Goal: Information Seeking & Learning: Learn about a topic

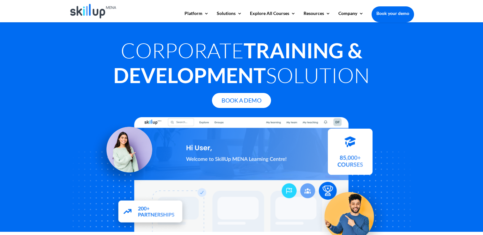
scroll to position [638, 0]
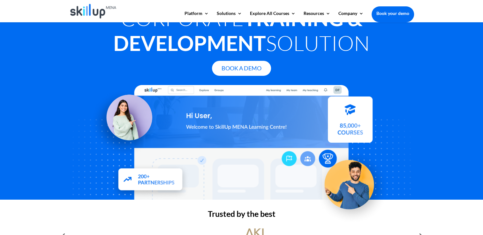
scroll to position [64, 0]
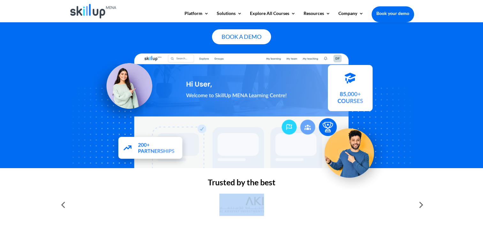
click at [414, 207] on div at bounding box center [241, 205] width 344 height 28
drag, startPoint x: 415, startPoint y: 207, endPoint x: 421, endPoint y: 207, distance: 6.4
click at [421, 207] on div at bounding box center [420, 205] width 13 height 13
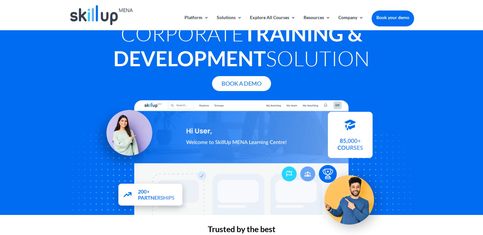
scroll to position [0, 0]
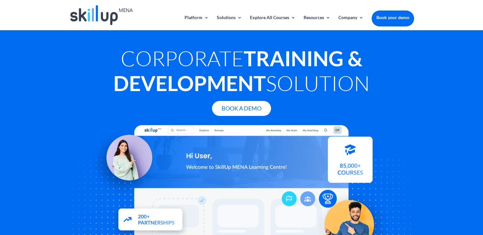
click at [396, 102] on div "Book A Demo" at bounding box center [241, 108] width 344 height 15
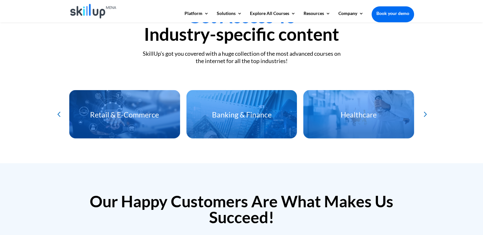
scroll to position [1403, 0]
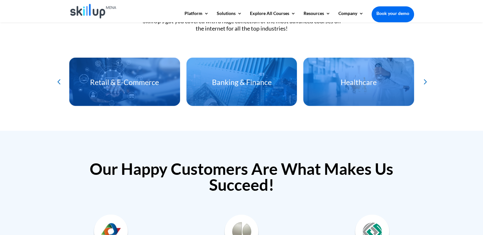
click at [425, 80] on div "Next slide" at bounding box center [424, 82] width 11 height 11
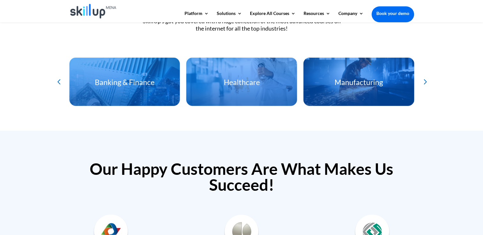
click at [425, 80] on div "Next slide" at bounding box center [424, 82] width 11 height 11
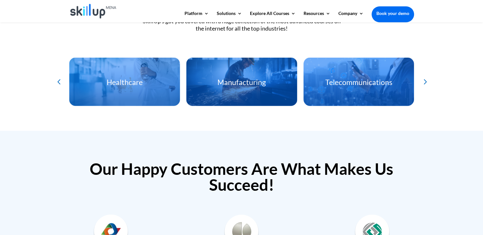
click at [425, 80] on div "Next slide" at bounding box center [424, 82] width 11 height 11
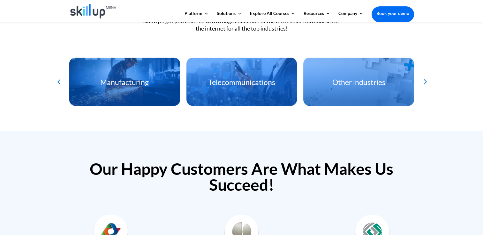
click at [425, 80] on div "Next slide" at bounding box center [424, 82] width 11 height 11
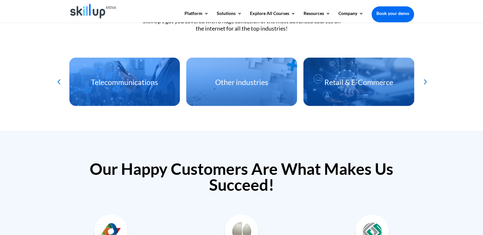
click at [425, 80] on div "Next slide" at bounding box center [424, 82] width 11 height 11
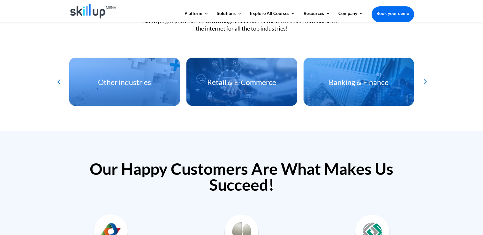
click at [425, 80] on div "Next slide" at bounding box center [424, 82] width 11 height 11
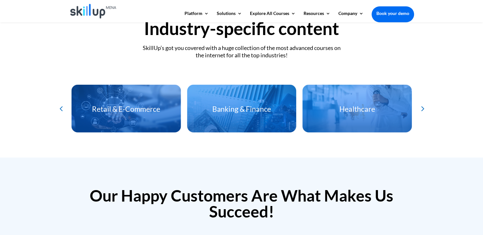
scroll to position [1340, 0]
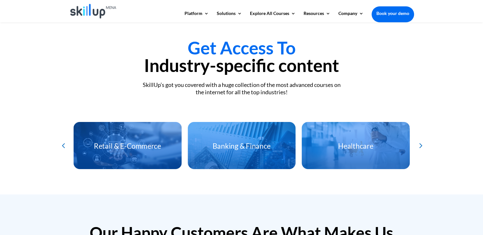
click at [420, 142] on div "Next slide" at bounding box center [419, 146] width 10 height 10
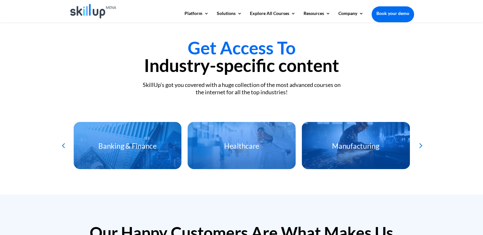
click at [420, 142] on div "Next slide" at bounding box center [419, 146] width 10 height 10
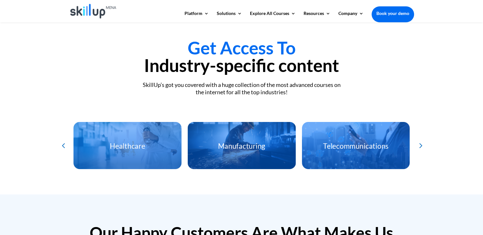
click at [420, 142] on div "Next slide" at bounding box center [419, 146] width 10 height 10
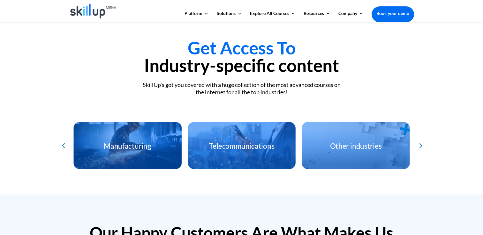
click at [420, 142] on div "Next slide" at bounding box center [419, 146] width 10 height 10
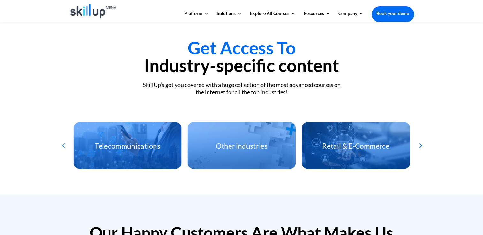
click at [420, 142] on div "Next slide" at bounding box center [419, 146] width 10 height 10
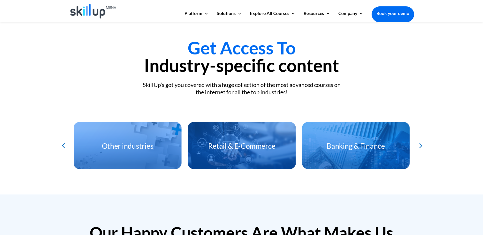
click at [420, 142] on div "Next slide" at bounding box center [419, 146] width 10 height 10
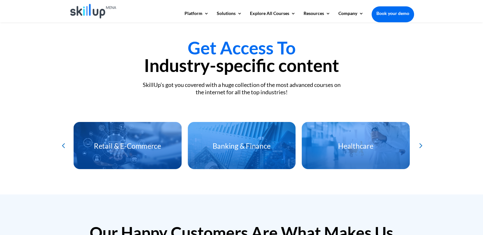
click at [420, 142] on div "Next slide" at bounding box center [419, 146] width 10 height 10
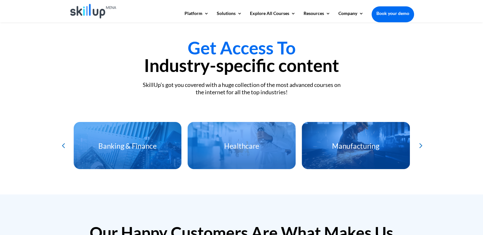
click at [420, 142] on div "Next slide" at bounding box center [419, 146] width 10 height 10
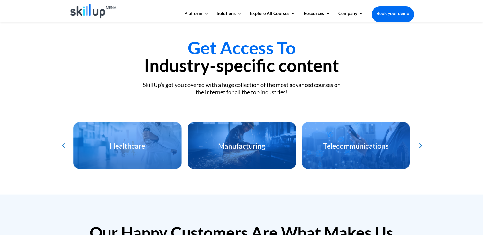
click at [420, 142] on div "Next slide" at bounding box center [419, 146] width 10 height 10
click at [61, 146] on div "Previous slide" at bounding box center [63, 146] width 10 height 10
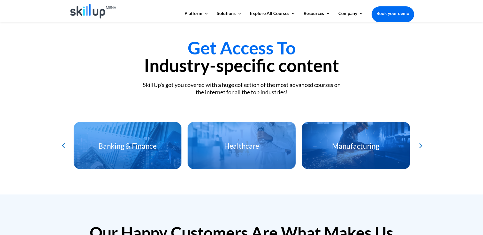
click at [61, 146] on div "Previous slide" at bounding box center [63, 146] width 10 height 10
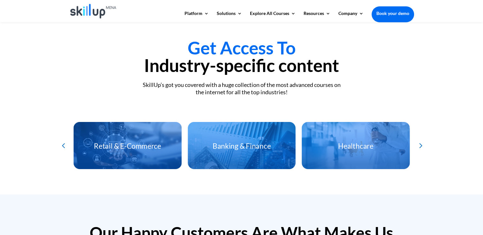
click at [61, 146] on div "Previous slide" at bounding box center [63, 146] width 10 height 10
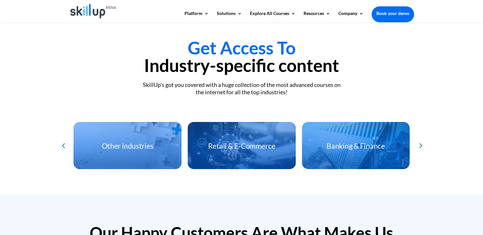
click at [61, 146] on div "Previous slide" at bounding box center [63, 146] width 10 height 10
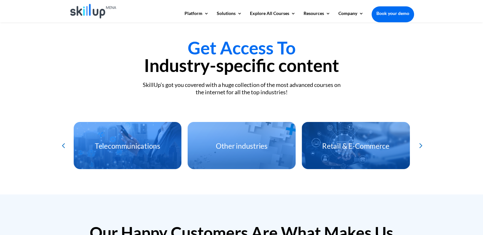
click at [62, 146] on div "Previous slide" at bounding box center [63, 146] width 10 height 10
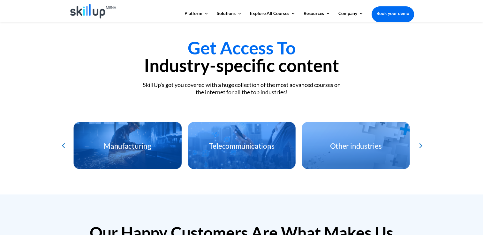
click at [62, 146] on div "Previous slide" at bounding box center [63, 146] width 10 height 10
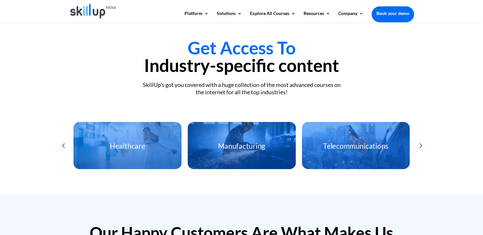
click at [62, 146] on div "Previous slide" at bounding box center [63, 146] width 10 height 10
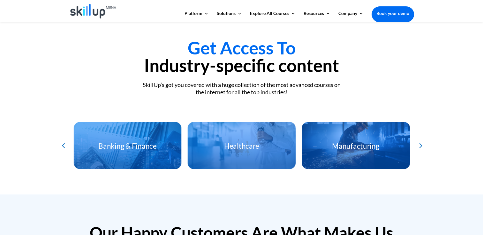
click at [62, 146] on div "Previous slide" at bounding box center [63, 146] width 10 height 10
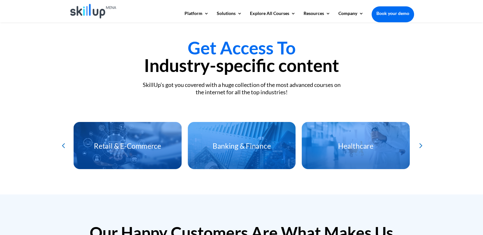
click at [62, 146] on div "Previous slide" at bounding box center [63, 146] width 10 height 10
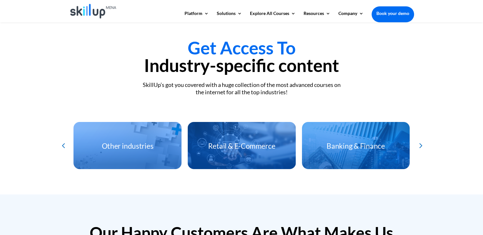
click at [201, 89] on div "SkillUp’s got you covered with a huge collection of the most advanced courses o…" at bounding box center [241, 88] width 344 height 15
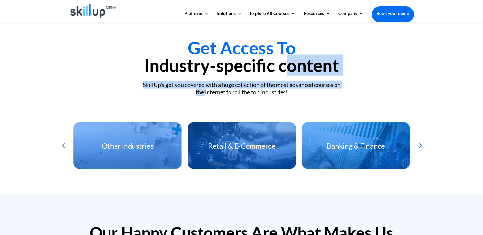
drag, startPoint x: 202, startPoint y: 90, endPoint x: 279, endPoint y: 65, distance: 81.8
click at [279, 65] on div "Get Access To Industry-specific content SkillUp’s got you covered with a huge c…" at bounding box center [241, 68] width 344 height 58
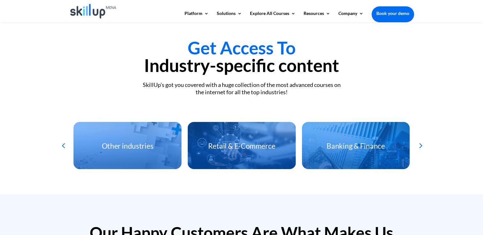
drag, startPoint x: 279, startPoint y: 65, endPoint x: 269, endPoint y: 90, distance: 27.4
click at [269, 90] on div "SkillUp’s got you covered with a huge collection of the most advanced courses o…" at bounding box center [241, 88] width 344 height 15
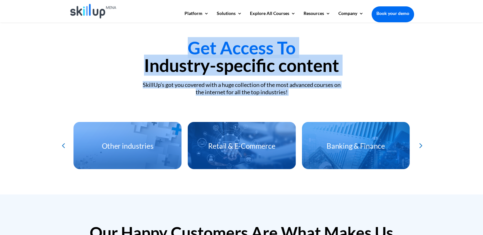
drag, startPoint x: 269, startPoint y: 90, endPoint x: 267, endPoint y: 47, distance: 43.1
click at [267, 47] on div "Get Access To Industry-specific content SkillUp’s got you covered with a huge c…" at bounding box center [241, 68] width 344 height 58
drag, startPoint x: 267, startPoint y: 47, endPoint x: 159, endPoint y: 53, distance: 108.0
click at [158, 53] on h2 "Get Access To Industry-specific content" at bounding box center [241, 58] width 344 height 38
